Goal: Information Seeking & Learning: Learn about a topic

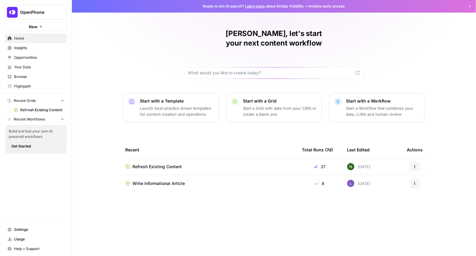
click at [31, 11] on span "OpenPhone" at bounding box center [38, 12] width 36 height 6
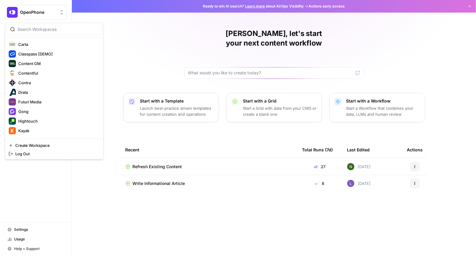
scroll to position [22, 0]
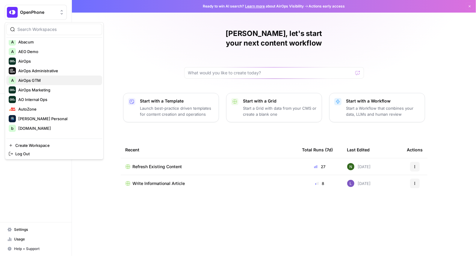
click at [36, 75] on button "A AirOps GTM" at bounding box center [54, 80] width 96 height 10
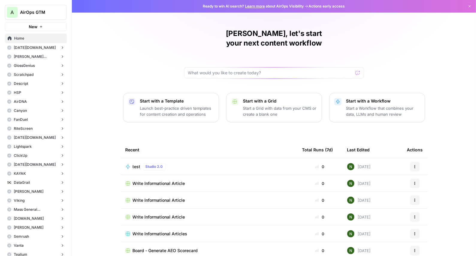
click at [28, 48] on span "[DATE][DOMAIN_NAME]" at bounding box center [35, 47] width 42 height 5
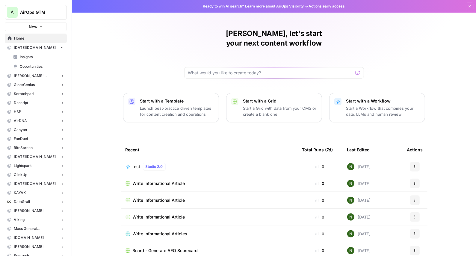
click at [29, 59] on span "Insights" at bounding box center [42, 56] width 44 height 5
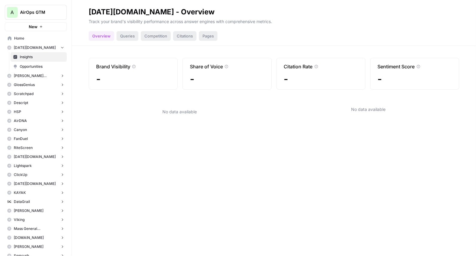
click at [31, 48] on span "monday.com" at bounding box center [35, 47] width 42 height 5
click at [33, 13] on span "AirOps GTM" at bounding box center [38, 12] width 36 height 6
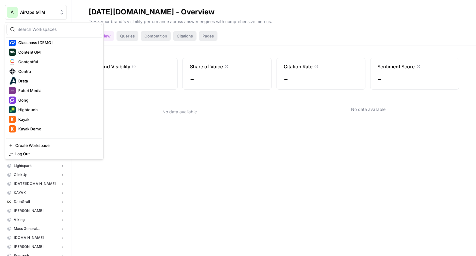
scroll to position [129, 0]
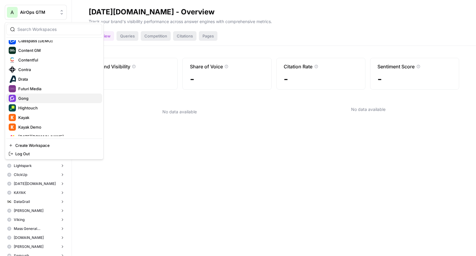
click at [37, 96] on span "Gong" at bounding box center [57, 98] width 79 height 6
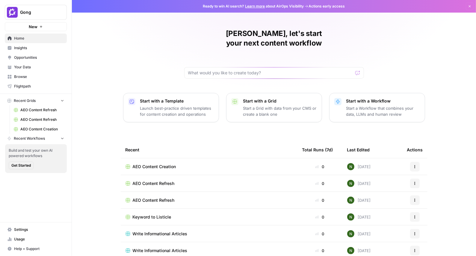
click at [28, 58] on span "Opportunities" at bounding box center [39, 57] width 50 height 5
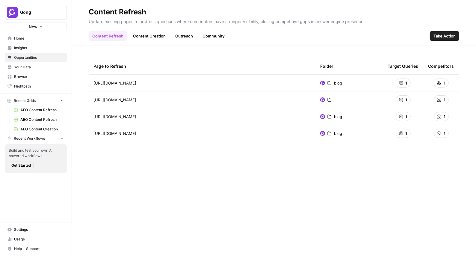
click at [25, 19] on button "Gong" at bounding box center [36, 12] width 62 height 15
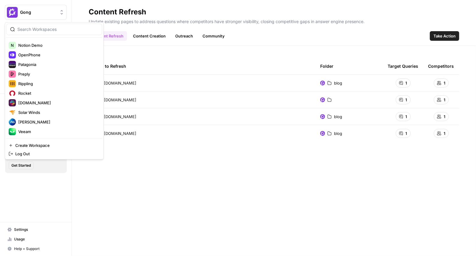
scroll to position [268, 0]
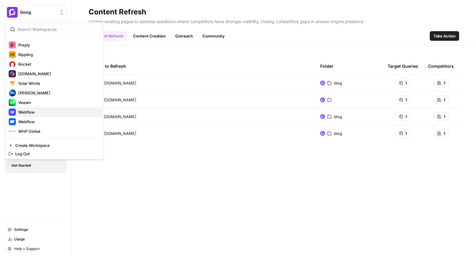
click at [42, 110] on span "Webflow" at bounding box center [57, 112] width 79 height 6
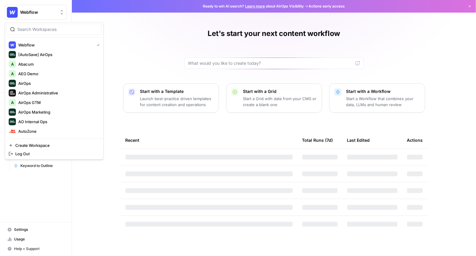
click at [43, 11] on span "Webflow" at bounding box center [38, 12] width 36 height 6
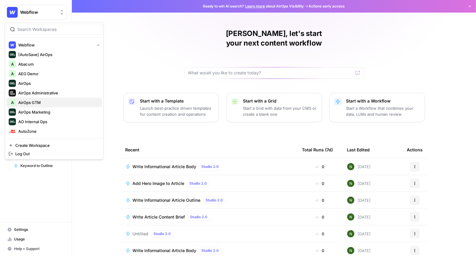
scroll to position [268, 0]
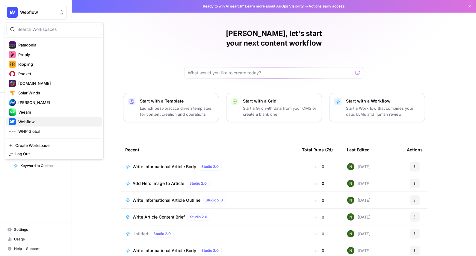
click at [30, 120] on span "Webflow" at bounding box center [57, 122] width 79 height 6
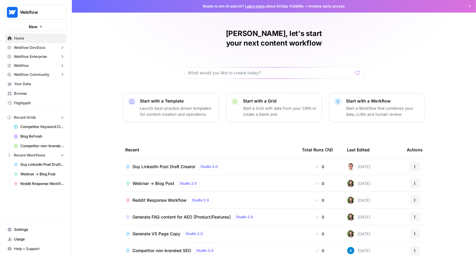
click at [34, 47] on span "Webflow DevDocs" at bounding box center [29, 47] width 31 height 5
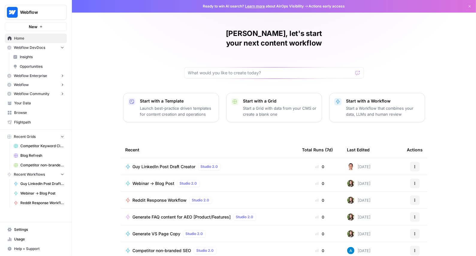
click at [34, 47] on span "Webflow DevDocs" at bounding box center [29, 47] width 31 height 5
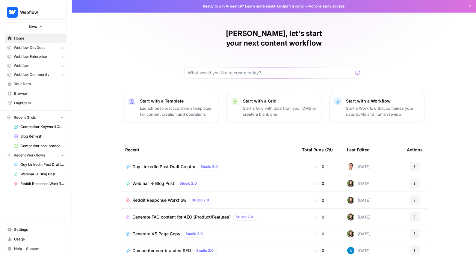
click at [34, 64] on button "Webflow" at bounding box center [36, 65] width 62 height 9
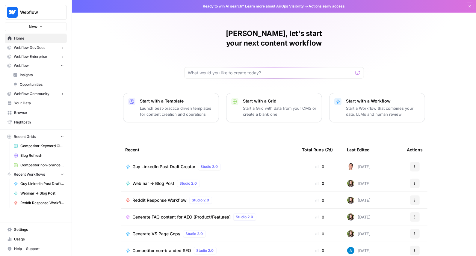
click at [33, 74] on span "Insights" at bounding box center [42, 74] width 44 height 5
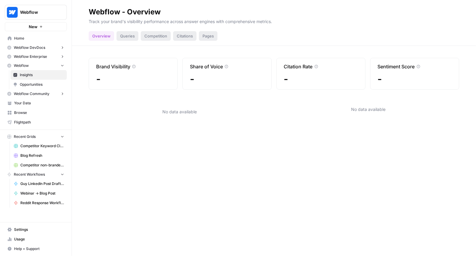
click at [44, 49] on span "Webflow DevDocs" at bounding box center [29, 47] width 31 height 5
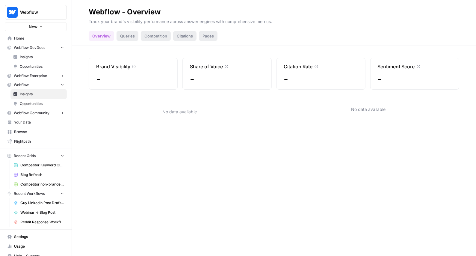
click at [41, 62] on link "Opportunities" at bounding box center [38, 67] width 56 height 10
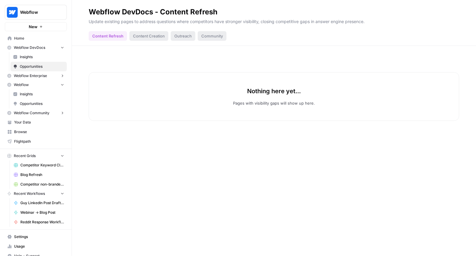
click at [40, 56] on span "Insights" at bounding box center [42, 56] width 44 height 5
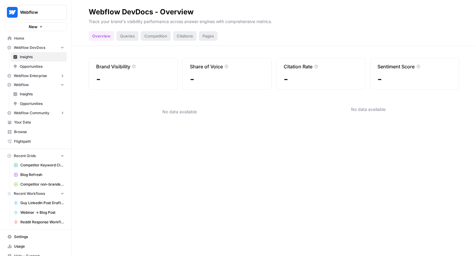
click at [40, 75] on span "Webflow Enterprise" at bounding box center [30, 75] width 33 height 5
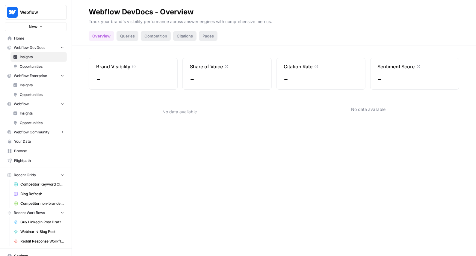
click at [39, 86] on span "Insights" at bounding box center [42, 84] width 44 height 5
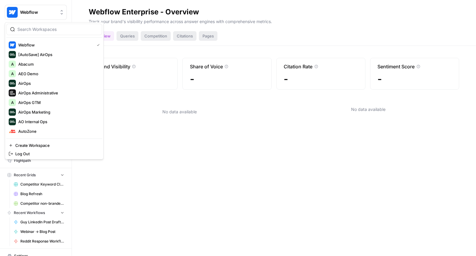
click at [36, 18] on button "Webflow" at bounding box center [36, 12] width 62 height 15
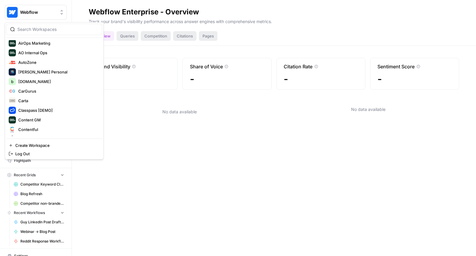
scroll to position [71, 0]
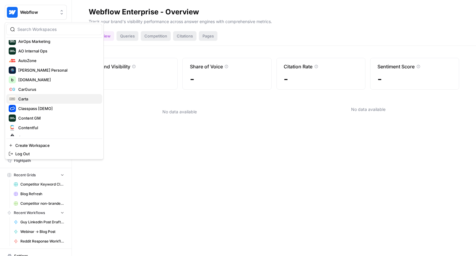
click at [49, 103] on button "Carta" at bounding box center [54, 99] width 96 height 10
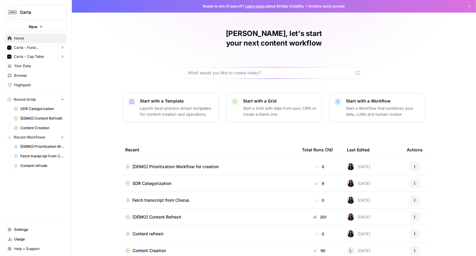
click at [35, 47] on span "Carta - Fund Administration" at bounding box center [36, 47] width 44 height 5
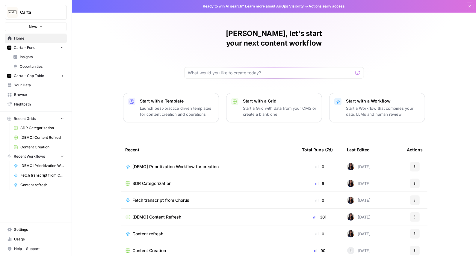
click at [35, 56] on span "Insights" at bounding box center [42, 56] width 44 height 5
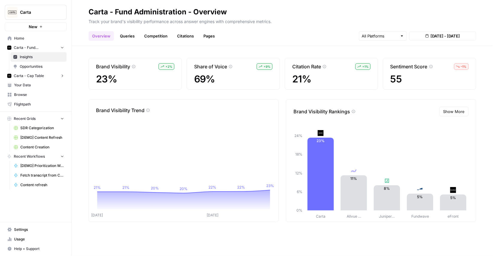
click at [38, 136] on span "[DEMO] Content Refresh" at bounding box center [42, 137] width 44 height 5
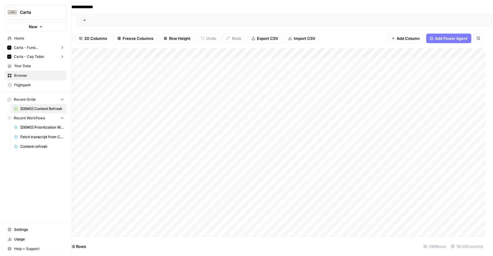
click at [25, 46] on span "Carta - Fund Administration" at bounding box center [36, 47] width 44 height 5
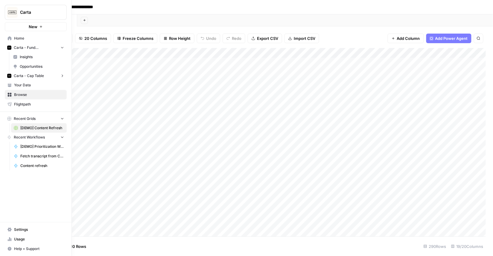
click at [28, 59] on span "Insights" at bounding box center [42, 56] width 44 height 5
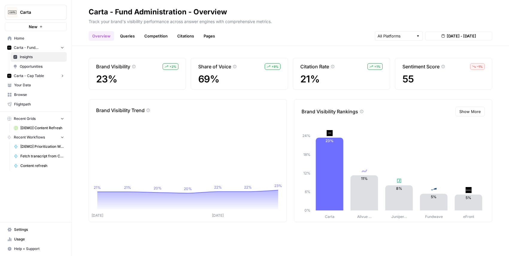
click at [297, 40] on div "Overview Queries Competition Citations Pages Aug 19, 2025 - Aug 25, 2025" at bounding box center [290, 33] width 403 height 14
click at [120, 41] on header "Carta - Fund Administration - Overview Track your brand's visibility performanc…" at bounding box center [290, 23] width 437 height 46
click at [122, 34] on link "Queries" at bounding box center [127, 36] width 22 height 10
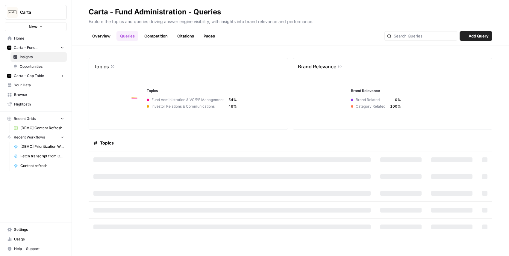
click at [152, 37] on link "Competition" at bounding box center [156, 36] width 31 height 10
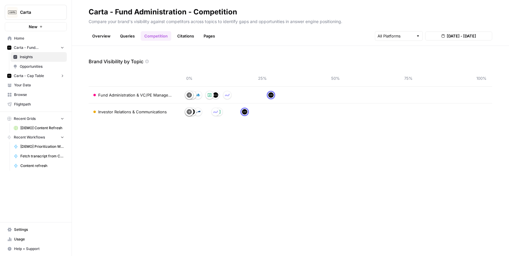
click at [183, 34] on link "Citations" at bounding box center [186, 36] width 24 height 10
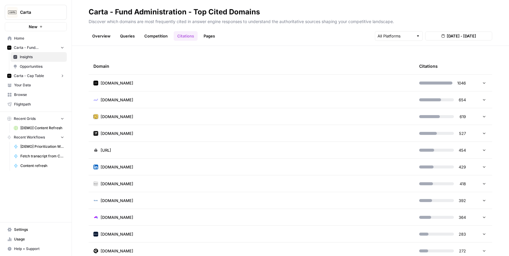
click at [209, 34] on link "Pages" at bounding box center [209, 36] width 19 height 10
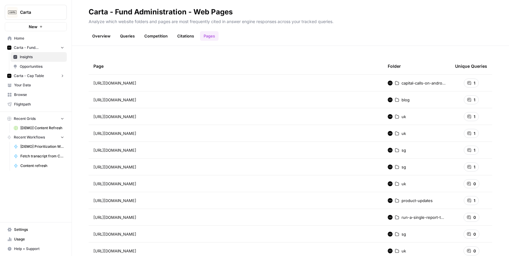
click at [104, 36] on link "Overview" at bounding box center [101, 36] width 25 height 10
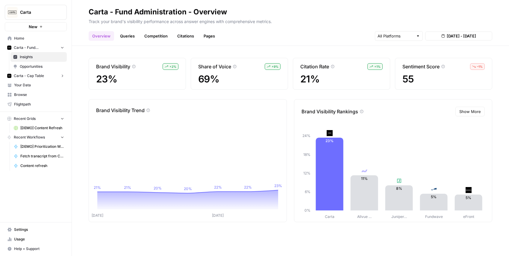
click at [13, 68] on link "Opportunities" at bounding box center [38, 67] width 56 height 10
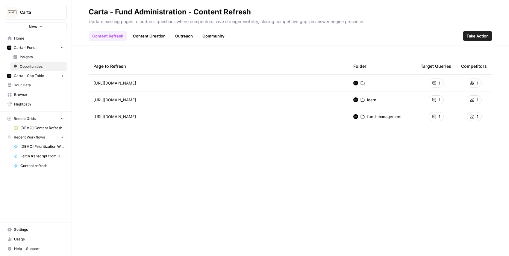
click at [119, 34] on link "Content Refresh" at bounding box center [108, 36] width 38 height 10
click at [313, 185] on div "Page to Refresh Folder Target Queries Competitors https://carta.com/ 1 1 https:…" at bounding box center [290, 151] width 403 height 186
click at [150, 31] on link "Content Creation" at bounding box center [149, 36] width 40 height 10
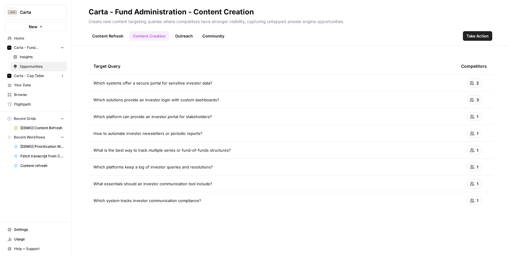
click at [186, 45] on header "Carta - Fund Administration - Content Creation Create new content targeting que…" at bounding box center [290, 23] width 437 height 46
click at [185, 37] on link "Outreach" at bounding box center [183, 36] width 25 height 10
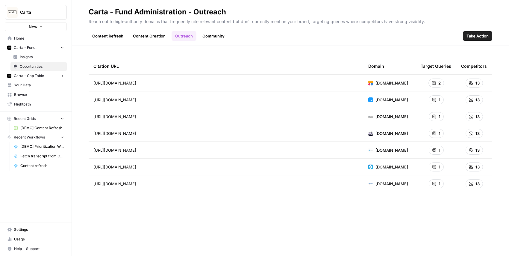
click at [218, 37] on link "Community" at bounding box center [213, 36] width 29 height 10
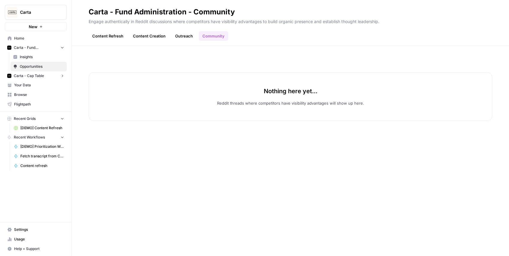
click at [187, 39] on link "Outreach" at bounding box center [183, 36] width 25 height 10
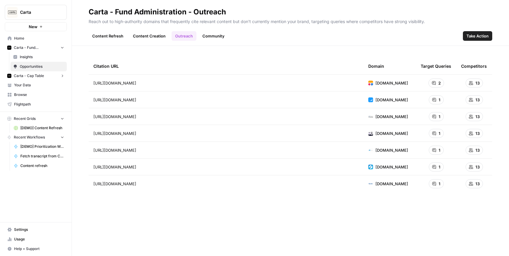
click at [264, 39] on div "Content Refresh Content Creation Outreach Community Take Action" at bounding box center [290, 33] width 403 height 14
click at [248, 37] on div "Content Refresh Content Creation Outreach Community Take Action" at bounding box center [290, 33] width 403 height 14
click at [215, 35] on link "Community" at bounding box center [213, 36] width 29 height 10
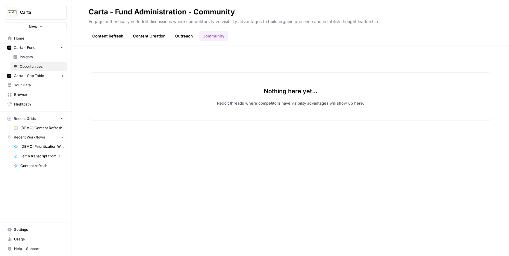
click at [182, 38] on link "Outreach" at bounding box center [183, 36] width 25 height 10
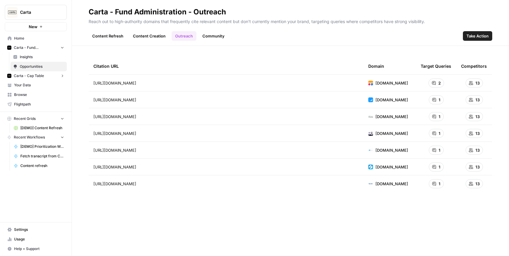
click at [265, 37] on div "Content Refresh Content Creation Outreach Community Take Action" at bounding box center [290, 33] width 403 height 14
click at [44, 74] on button "Carta - Cap Table" at bounding box center [36, 75] width 62 height 9
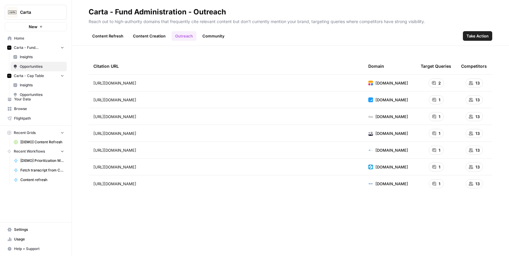
click at [44, 74] on button "Carta - Cap Table" at bounding box center [36, 75] width 62 height 9
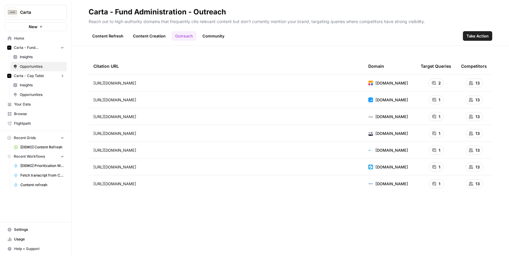
click at [44, 74] on button "Carta - Cap Table" at bounding box center [36, 75] width 62 height 9
click at [41, 85] on span "Insights" at bounding box center [42, 84] width 44 height 5
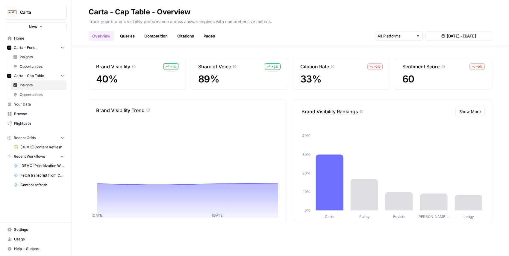
click at [211, 40] on link "Pages" at bounding box center [209, 36] width 19 height 10
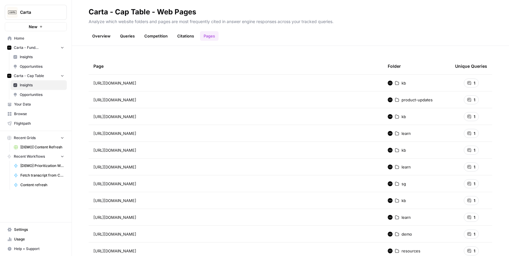
click at [185, 35] on link "Citations" at bounding box center [186, 36] width 24 height 10
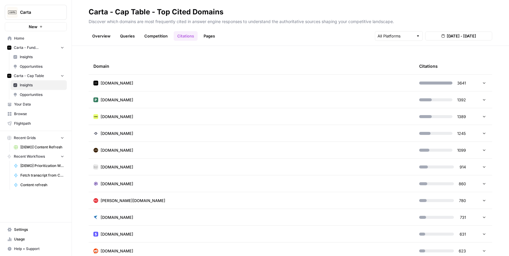
click at [212, 35] on link "Pages" at bounding box center [209, 36] width 19 height 10
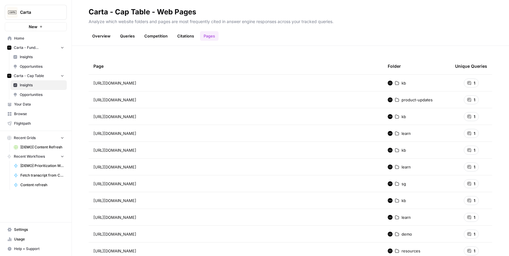
click at [154, 37] on link "Competition" at bounding box center [156, 36] width 31 height 10
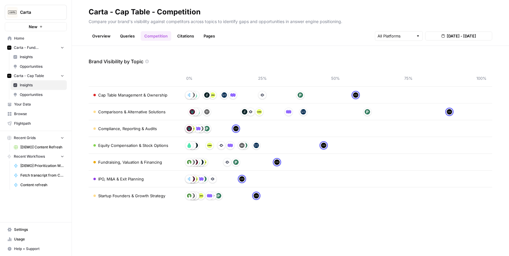
click at [51, 96] on span "Opportunities" at bounding box center [42, 94] width 44 height 5
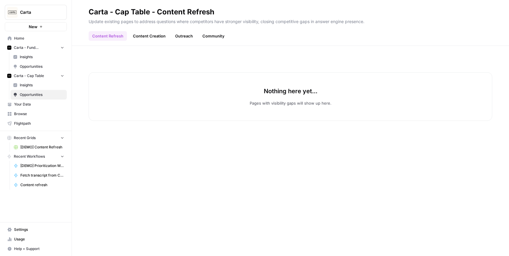
click at [186, 35] on link "Outreach" at bounding box center [183, 36] width 25 height 10
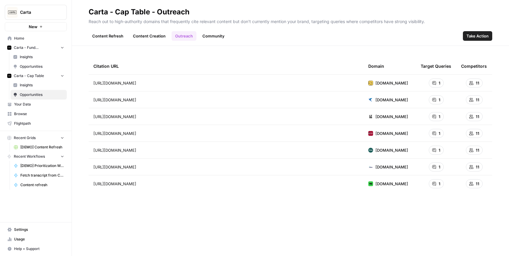
click at [358, 61] on div "Citation URL" at bounding box center [225, 66] width 265 height 16
click at [209, 34] on link "Community" at bounding box center [213, 36] width 29 height 10
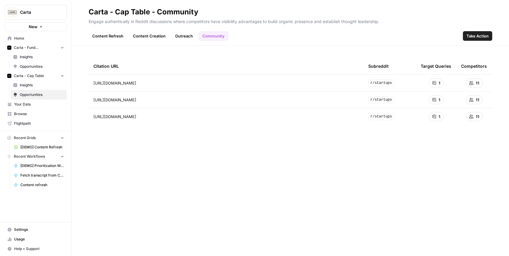
click at [178, 38] on link "Outreach" at bounding box center [183, 36] width 25 height 10
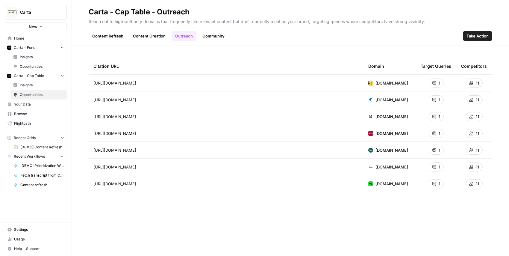
click at [147, 34] on link "Content Creation" at bounding box center [149, 36] width 40 height 10
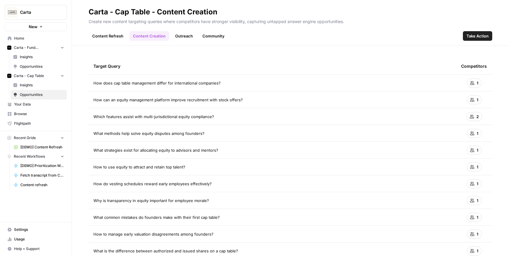
click at [108, 34] on link "Content Refresh" at bounding box center [108, 36] width 38 height 10
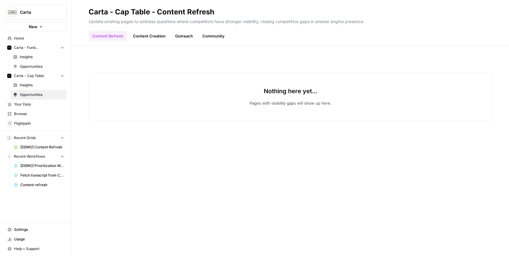
click at [31, 55] on span "Insights" at bounding box center [42, 56] width 44 height 5
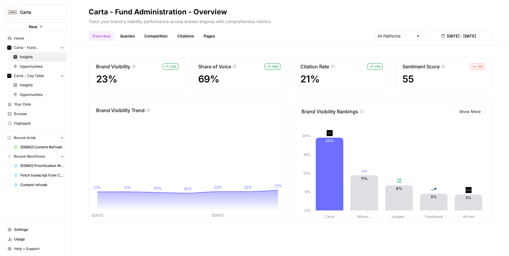
click at [33, 67] on span "Opportunities" at bounding box center [42, 66] width 44 height 5
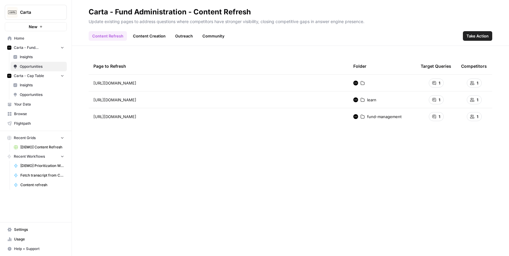
click at [183, 39] on link "Outreach" at bounding box center [183, 36] width 25 height 10
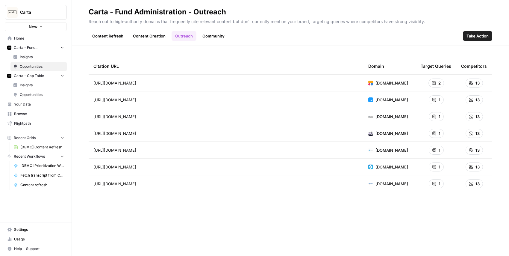
click at [110, 37] on link "Content Refresh" at bounding box center [108, 36] width 38 height 10
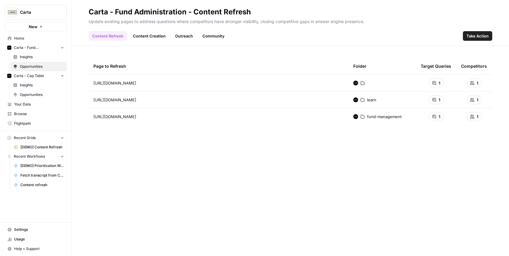
click at [205, 173] on div "Page to Refresh Folder Target Queries Competitors https://carta.com/ Go to page…" at bounding box center [290, 151] width 403 height 186
click at [142, 29] on div "Content Refresh Content Creation Outreach Community Take Action" at bounding box center [290, 33] width 403 height 14
click at [142, 35] on link "Content Creation" at bounding box center [149, 36] width 40 height 10
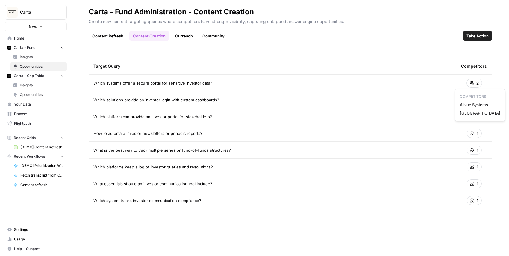
click at [409, 44] on header "Carta - Fund Administration - Content Creation Create new content targeting que…" at bounding box center [290, 23] width 437 height 46
click at [117, 40] on link "Content Refresh" at bounding box center [108, 36] width 38 height 10
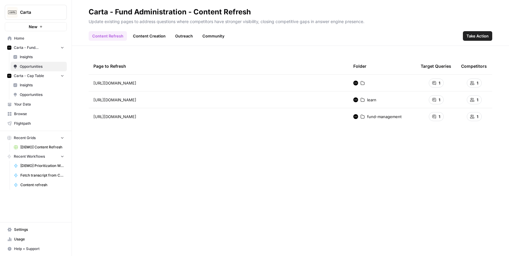
click at [259, 40] on div "Content Refresh Content Creation Outreach Community Take Action" at bounding box center [290, 33] width 403 height 14
click at [275, 33] on div "Content Refresh Content Creation Outreach Community Take Action" at bounding box center [290, 33] width 403 height 14
click at [144, 33] on link "Content Creation" at bounding box center [149, 36] width 40 height 10
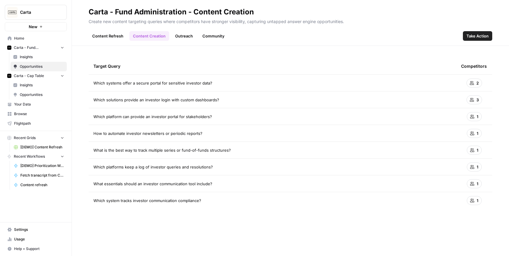
click at [318, 45] on header "Carta - Fund Administration - Content Creation Create new content targeting que…" at bounding box center [290, 23] width 437 height 46
click at [186, 35] on link "Outreach" at bounding box center [183, 36] width 25 height 10
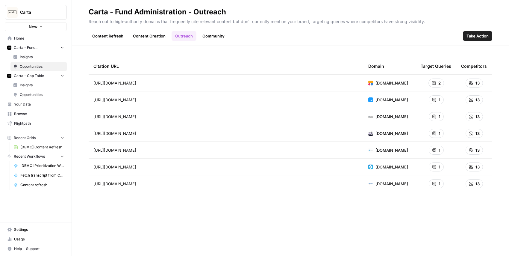
click at [211, 36] on link "Community" at bounding box center [213, 36] width 29 height 10
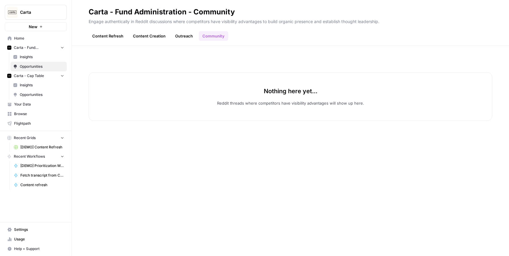
click at [179, 32] on link "Outreach" at bounding box center [183, 36] width 25 height 10
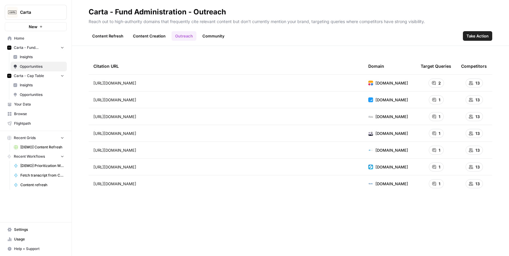
click at [142, 37] on link "Content Creation" at bounding box center [149, 36] width 40 height 10
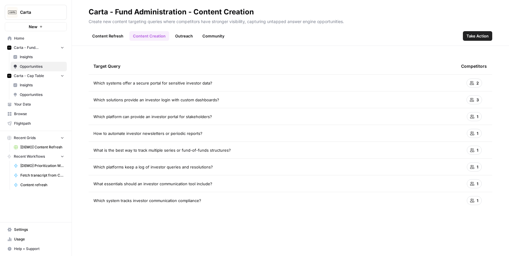
click at [114, 34] on link "Content Refresh" at bounding box center [108, 36] width 38 height 10
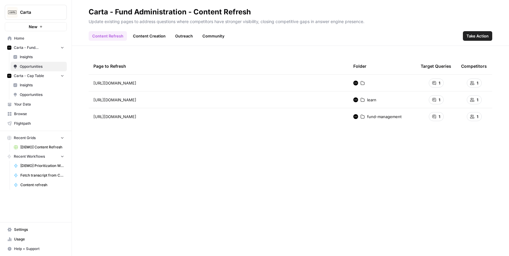
click at [29, 150] on link "[DEMO] Content Refresh" at bounding box center [39, 147] width 56 height 10
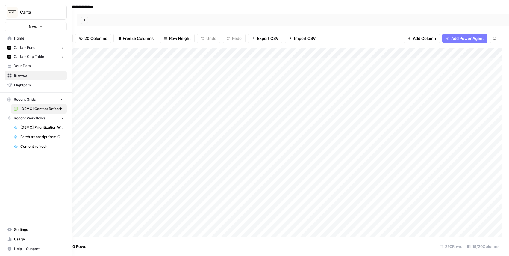
click at [24, 39] on span "Home" at bounding box center [39, 38] width 50 height 5
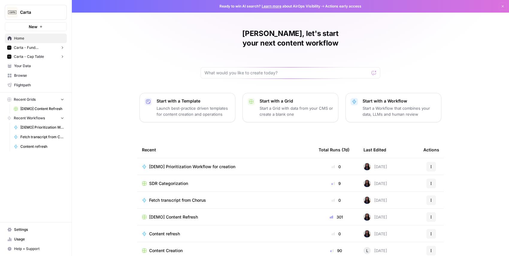
click at [160, 60] on div "Nick, let's start your next content workflow Start with a Template Launch best-…" at bounding box center [290, 142] width 437 height 285
